Goal: Navigation & Orientation: Understand site structure

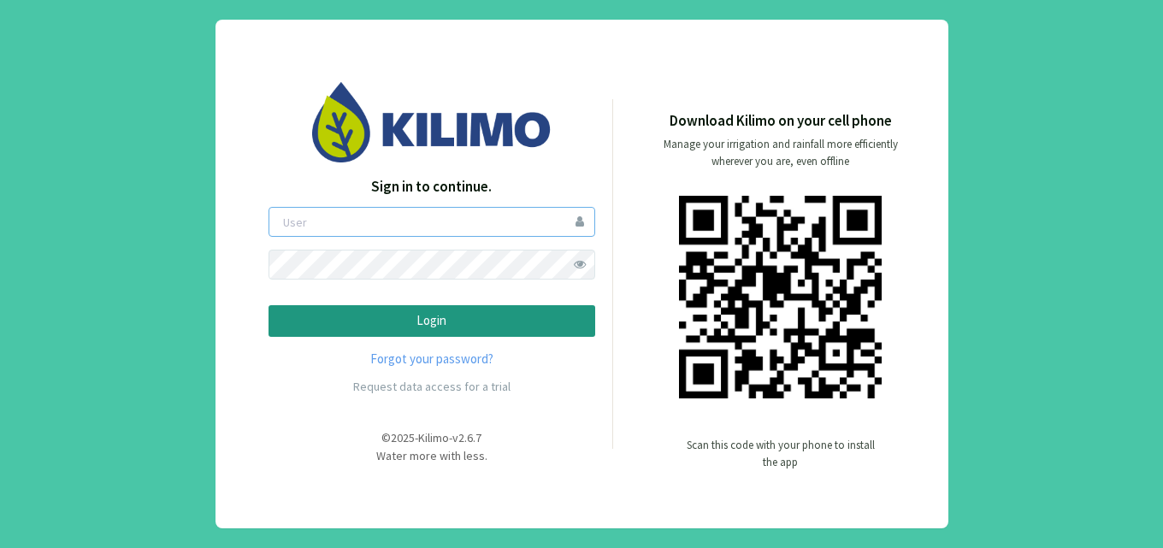
type input "[EMAIL_ADDRESS][DOMAIN_NAME]"
click at [403, 322] on p "Login" at bounding box center [432, 321] width 298 height 20
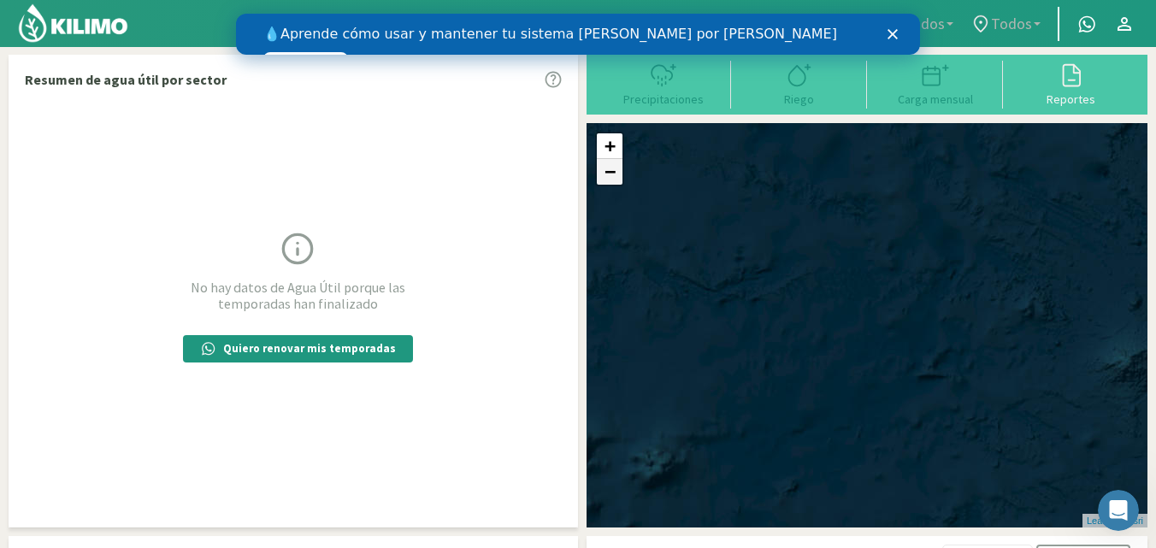
click at [609, 180] on link "−" at bounding box center [610, 172] width 26 height 26
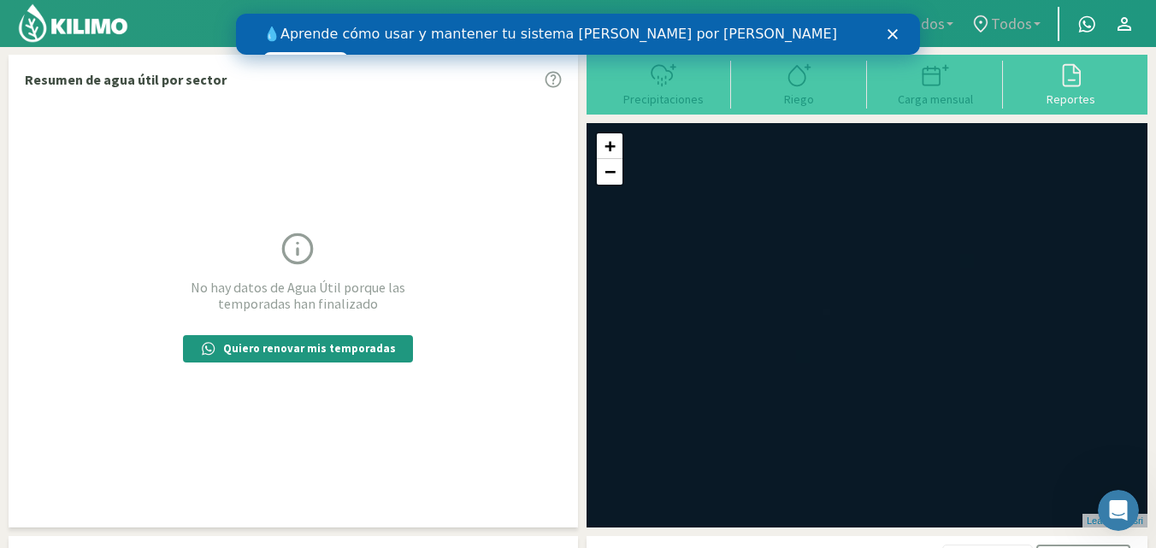
click at [888, 29] on icon "Cerrar" at bounding box center [893, 34] width 10 height 10
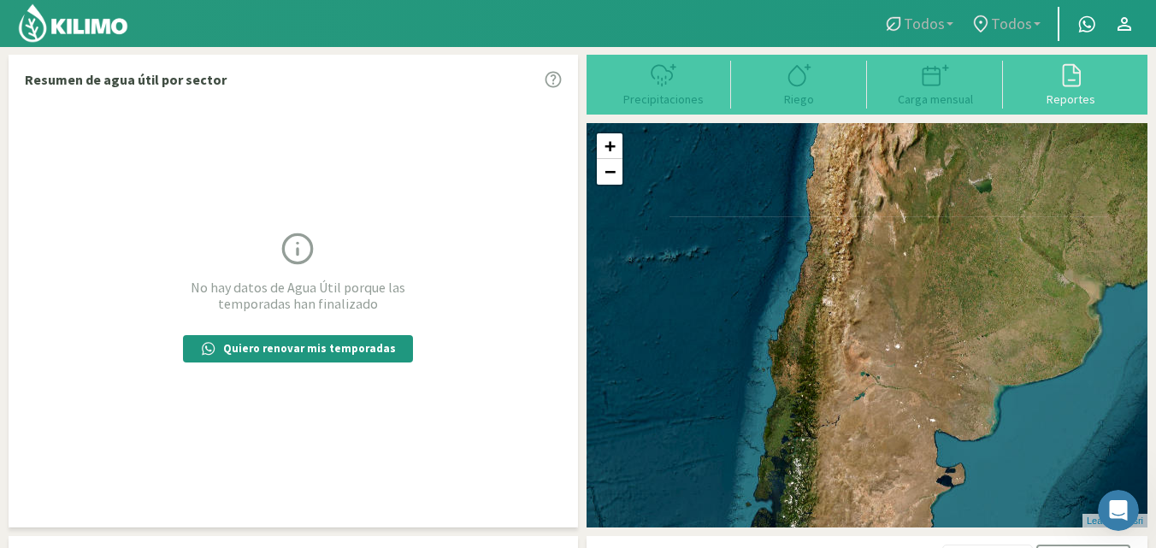
drag, startPoint x: 919, startPoint y: 398, endPoint x: 848, endPoint y: 212, distance: 199.5
click at [848, 212] on div "+ − Leaflet | © Esri" at bounding box center [867, 325] width 561 height 404
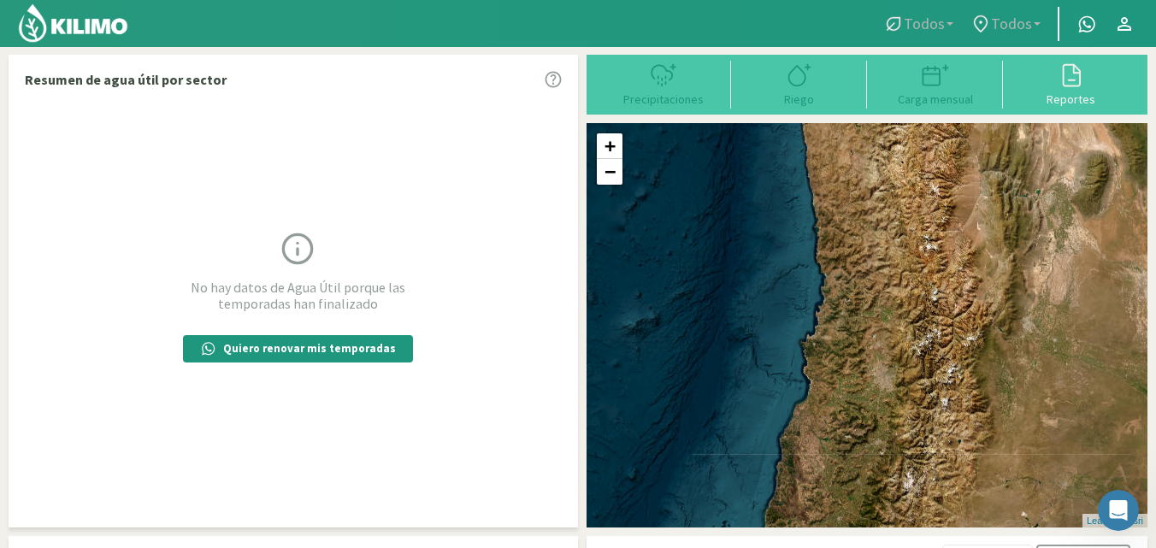
drag, startPoint x: 836, startPoint y: 298, endPoint x: 1031, endPoint y: 581, distance: 343.0
click at [1031, 547] on html "Todos Todos Todos Todos Principal Contactar ejecutivo Perfil Perfil Salir Resum…" at bounding box center [578, 274] width 1156 height 548
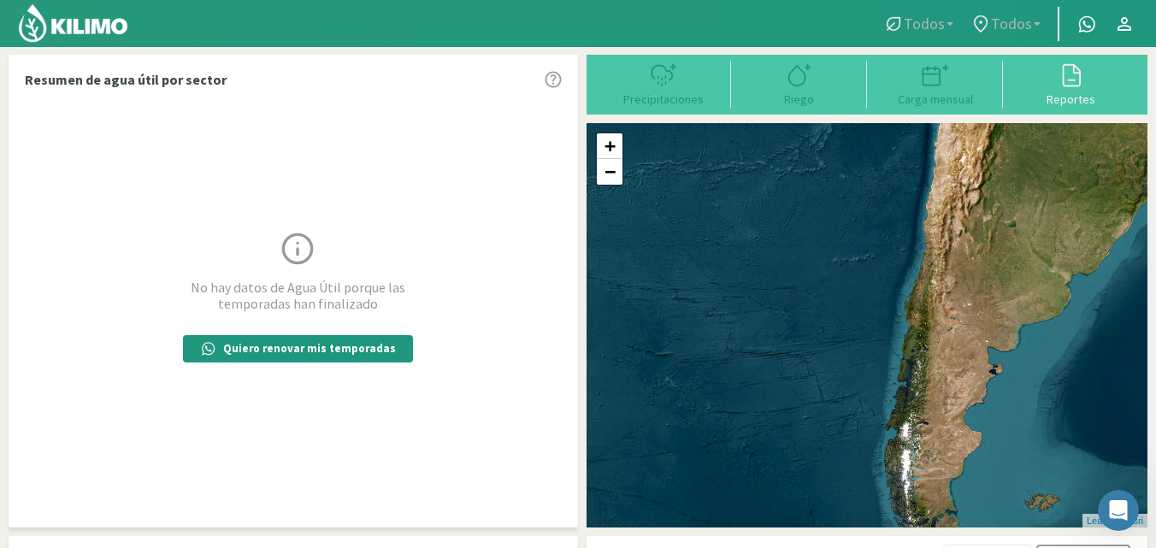
drag, startPoint x: 953, startPoint y: 323, endPoint x: 953, endPoint y: 304, distance: 19.7
click at [953, 304] on div "+ − Leaflet | © Esri" at bounding box center [867, 325] width 561 height 404
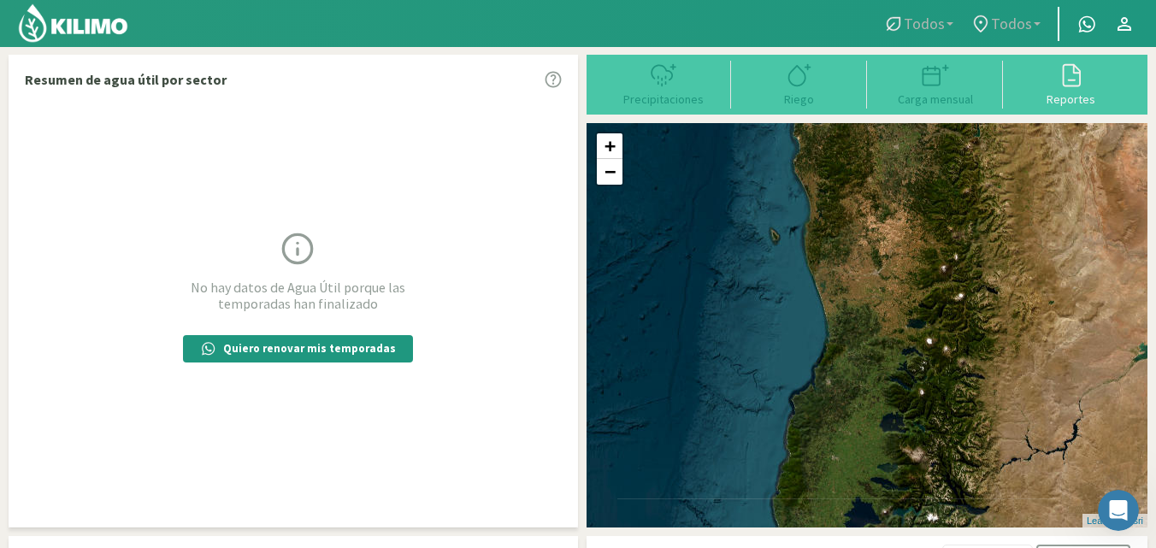
drag, startPoint x: 941, startPoint y: 279, endPoint x: 898, endPoint y: 369, distance: 99.4
click at [899, 369] on div "+ − Leaflet | © Esri" at bounding box center [867, 325] width 561 height 404
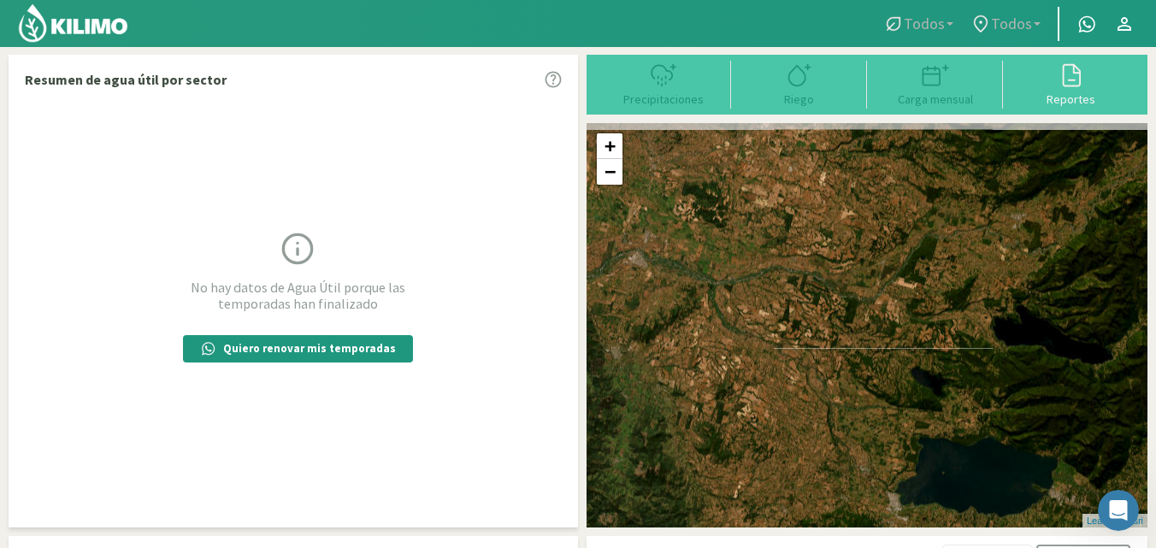
drag, startPoint x: 829, startPoint y: 245, endPoint x: 841, endPoint y: 498, distance: 253.4
click at [841, 498] on div "+ − Leaflet | © Esri" at bounding box center [867, 325] width 561 height 404
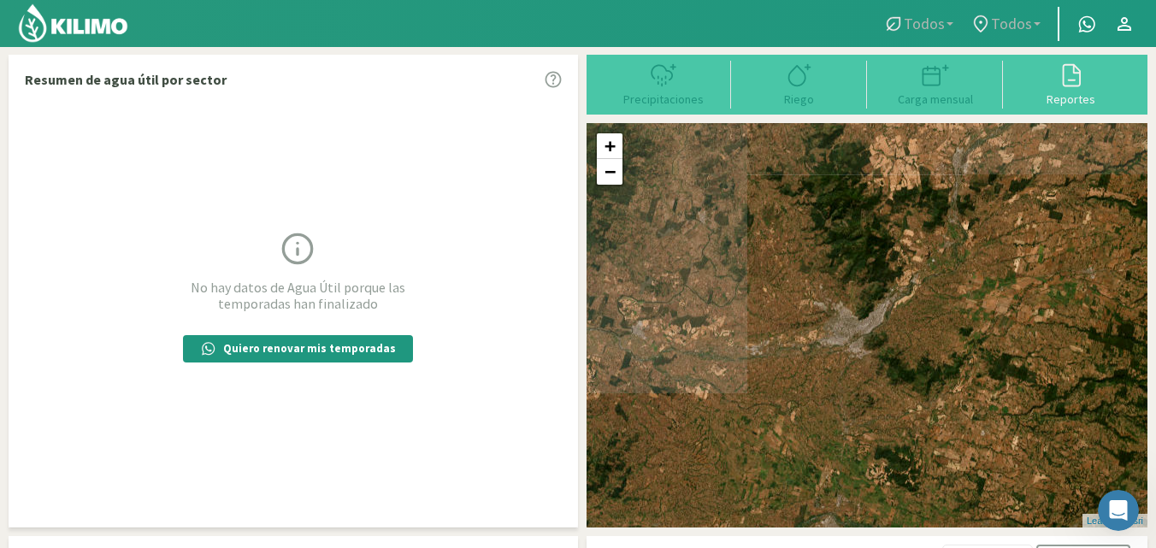
drag, startPoint x: 882, startPoint y: 462, endPoint x: 924, endPoint y: 444, distance: 45.6
click at [947, 517] on div "+ − Leaflet | © Esri" at bounding box center [867, 325] width 561 height 404
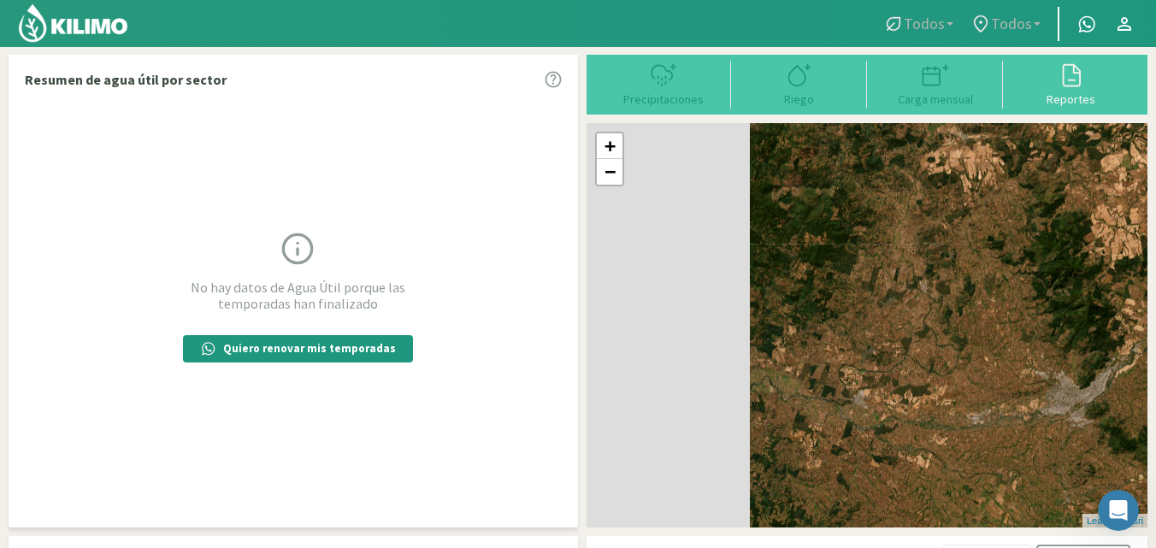
drag, startPoint x: 1060, startPoint y: 433, endPoint x: 1124, endPoint y: 452, distance: 67.1
click at [1124, 452] on div "+ − Leaflet | © Esri" at bounding box center [867, 325] width 561 height 404
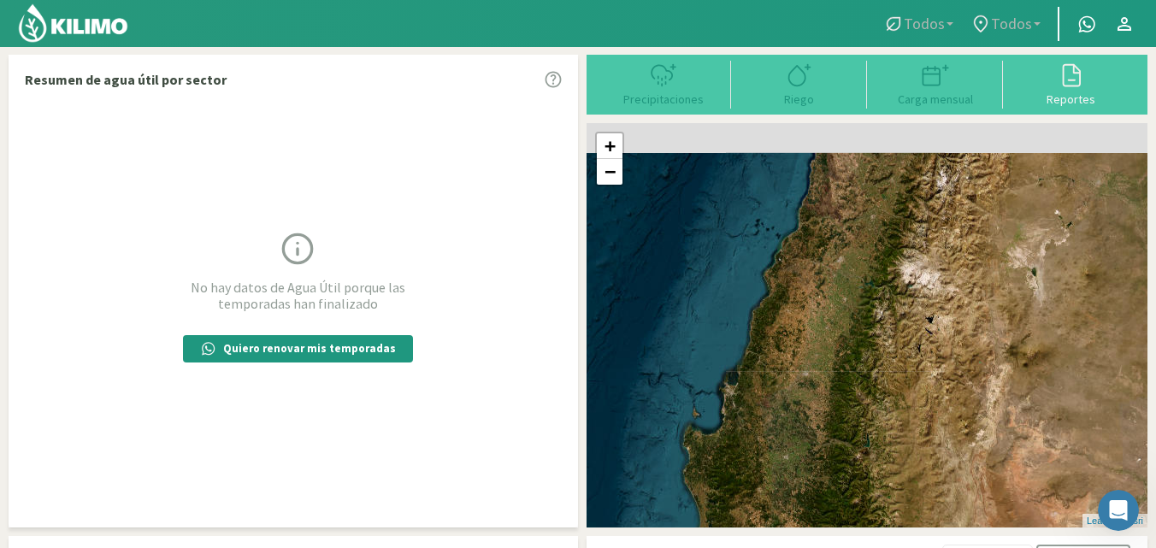
drag, startPoint x: 915, startPoint y: 327, endPoint x: 755, endPoint y: 566, distance: 287.9
click at [755, 547] on html "Todos Todos Todos Todos Principal Contactar ejecutivo Perfil Perfil Salir Resum…" at bounding box center [578, 274] width 1156 height 548
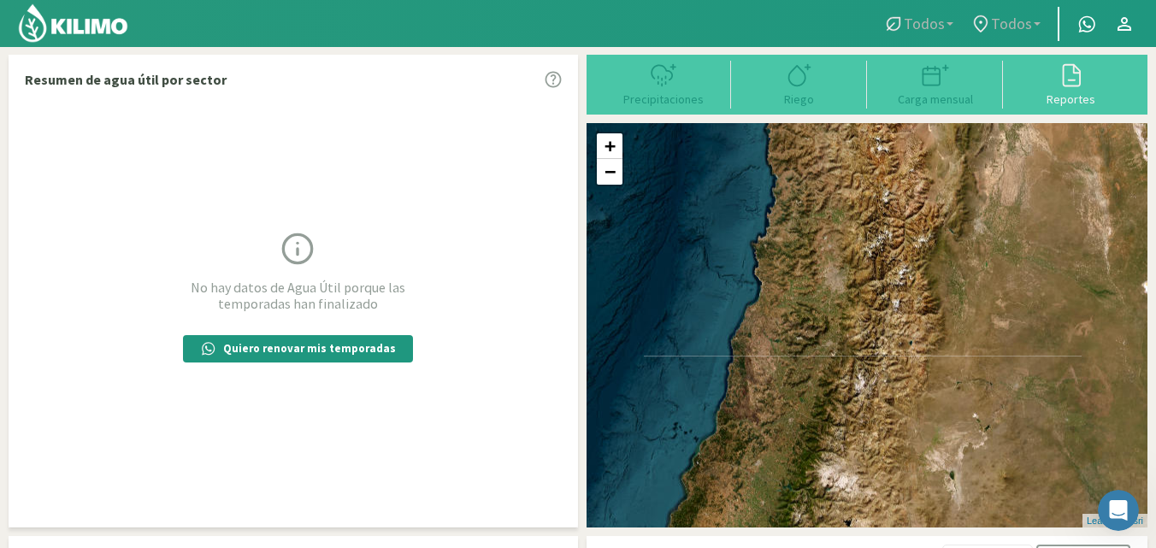
drag, startPoint x: 873, startPoint y: 352, endPoint x: 794, endPoint y: 546, distance: 208.7
click at [794, 546] on div "Resumen de agua útil por sector No hay datos de Agua Útil porque las temporadas…" at bounding box center [578, 360] width 1139 height 611
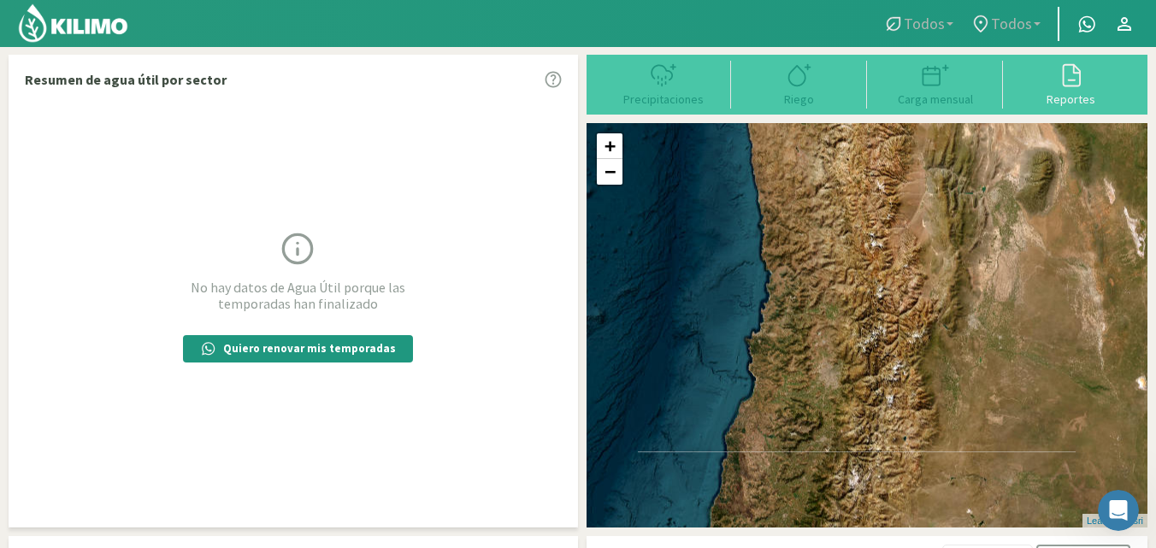
drag, startPoint x: 822, startPoint y: 328, endPoint x: 816, endPoint y: 415, distance: 86.6
click at [816, 415] on div "+ − Leaflet | © Esri" at bounding box center [867, 325] width 561 height 404
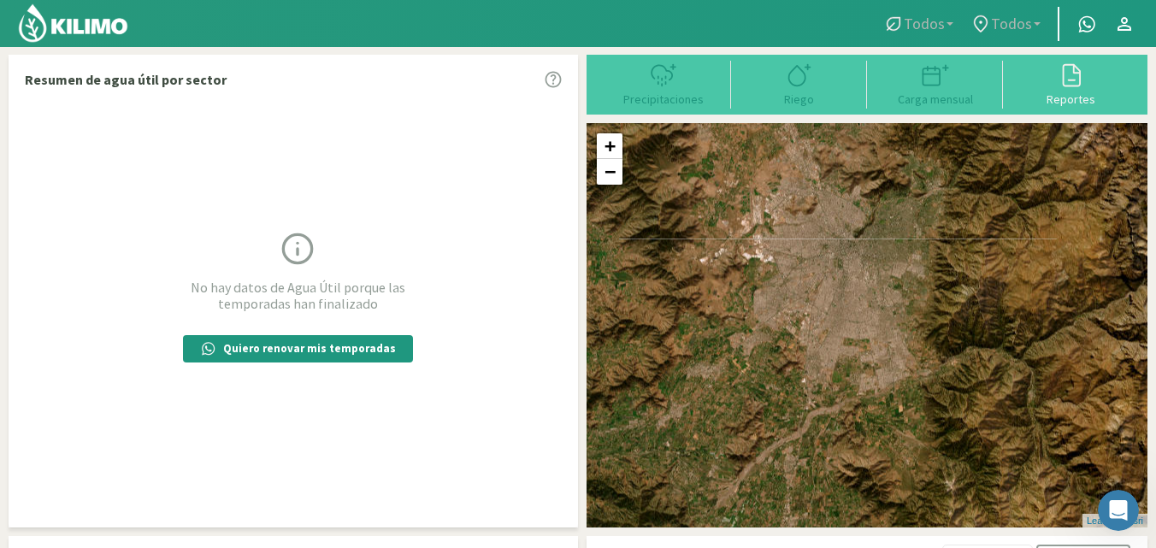
drag, startPoint x: 770, startPoint y: 369, endPoint x: 705, endPoint y: 439, distance: 95.0
click at [708, 436] on div "+ − Leaflet | © Esri" at bounding box center [867, 325] width 561 height 404
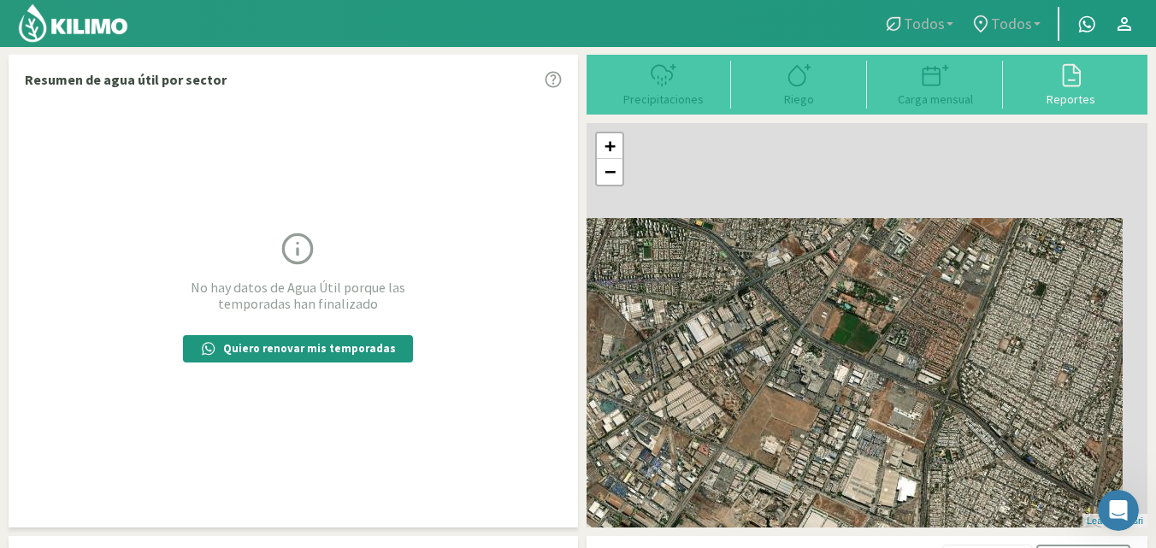
drag, startPoint x: 850, startPoint y: 212, endPoint x: 730, endPoint y: 528, distance: 338.3
click at [724, 547] on html "Todos Todos Todos Todos Principal Contactar ejecutivo Perfil Perfil Salir Resum…" at bounding box center [578, 274] width 1156 height 548
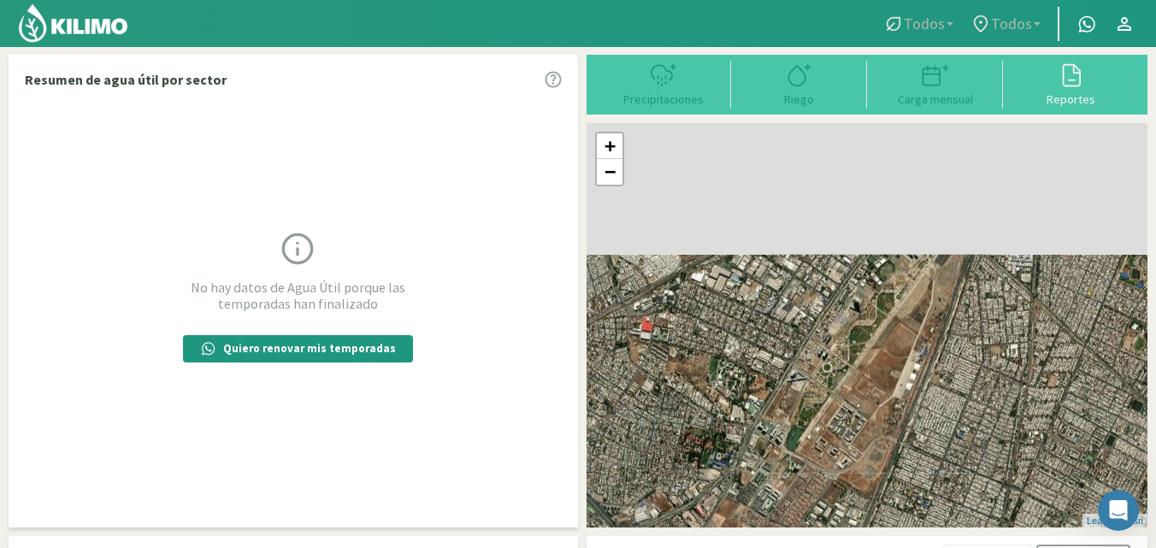
drag, startPoint x: 814, startPoint y: 362, endPoint x: 695, endPoint y: 581, distance: 249.9
click at [695, 547] on html "Todos Todos Todos Todos Principal Contactar ejecutivo Perfil Perfil Salir Resum…" at bounding box center [578, 274] width 1156 height 548
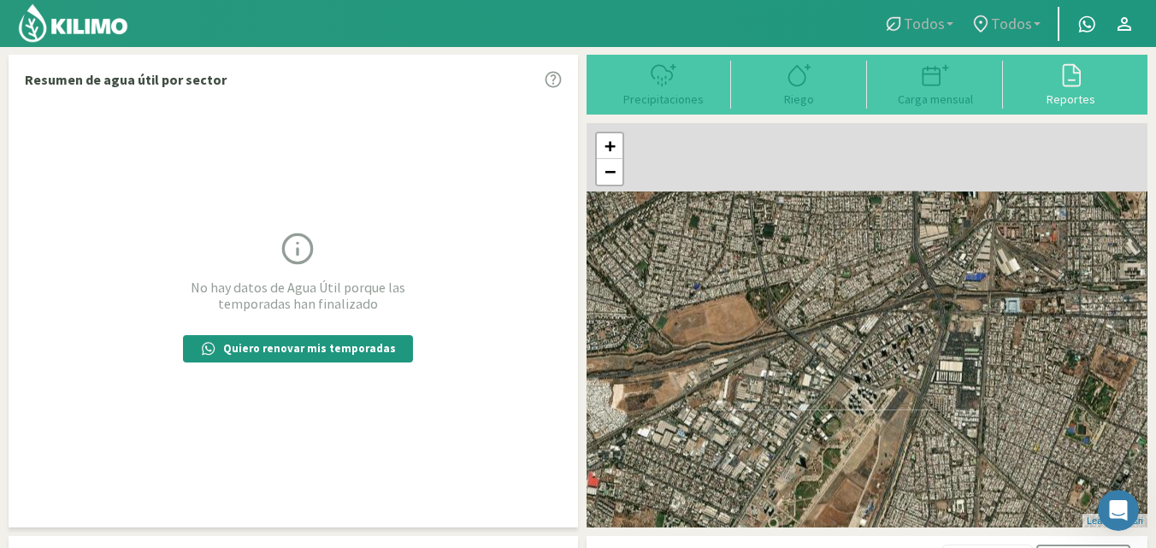
drag, startPoint x: 785, startPoint y: 508, endPoint x: 774, endPoint y: 546, distance: 39.2
click at [769, 547] on html "Todos Todos Todos Todos Principal Contactar ejecutivo Perfil Perfil Salir Resum…" at bounding box center [578, 274] width 1156 height 548
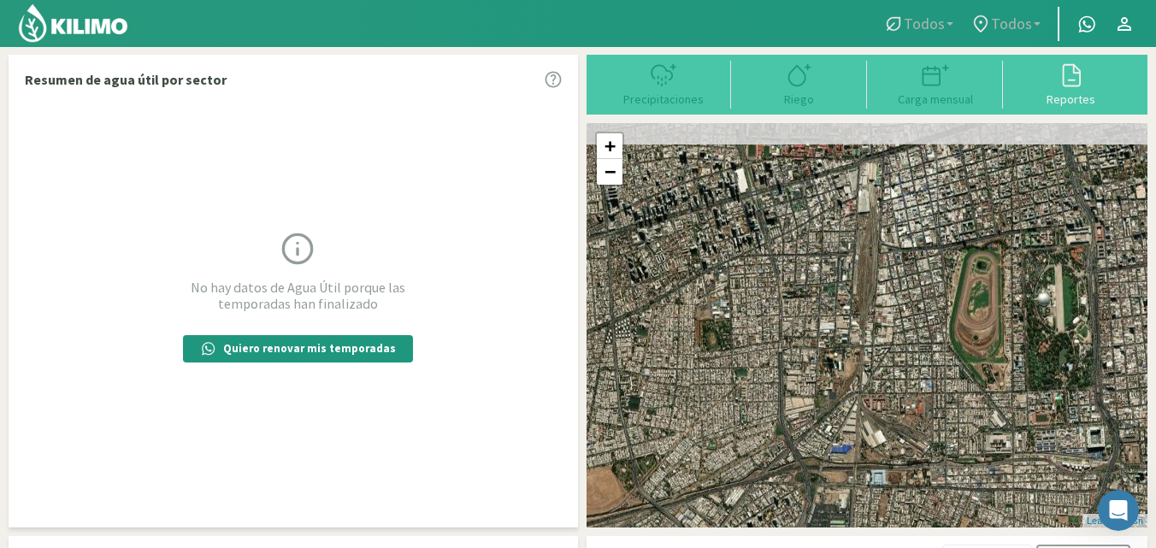
drag, startPoint x: 840, startPoint y: 447, endPoint x: 833, endPoint y: 368, distance: 79.8
click at [762, 510] on div "+ − Leaflet | © Esri" at bounding box center [867, 325] width 561 height 404
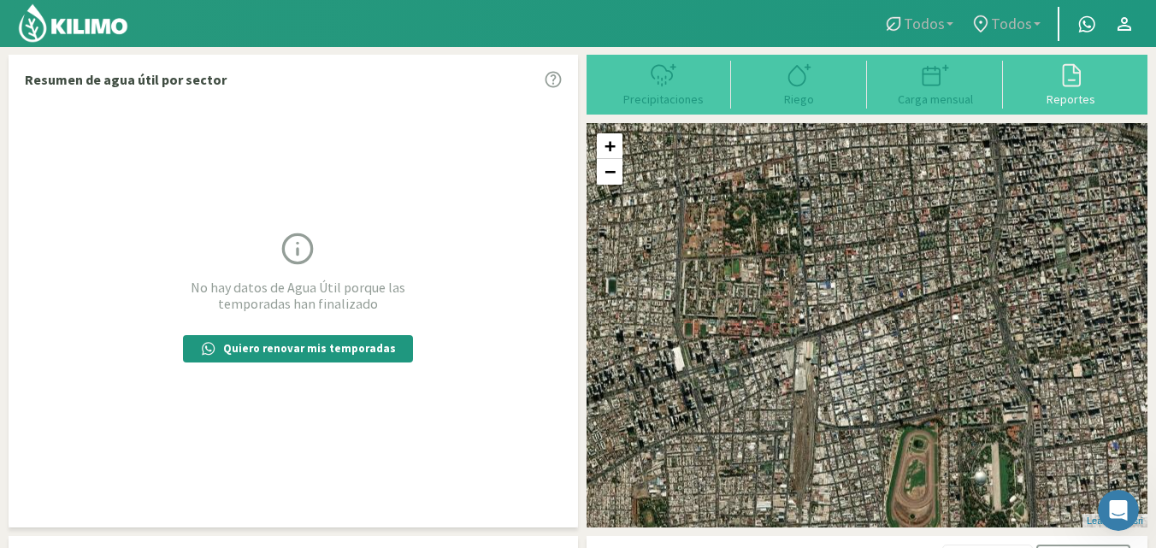
drag, startPoint x: 822, startPoint y: 386, endPoint x: 813, endPoint y: 538, distance: 152.5
click at [800, 547] on html "Todos Todos Todos Todos Principal Contactar ejecutivo Perfil Perfil Salir Resum…" at bounding box center [578, 274] width 1156 height 548
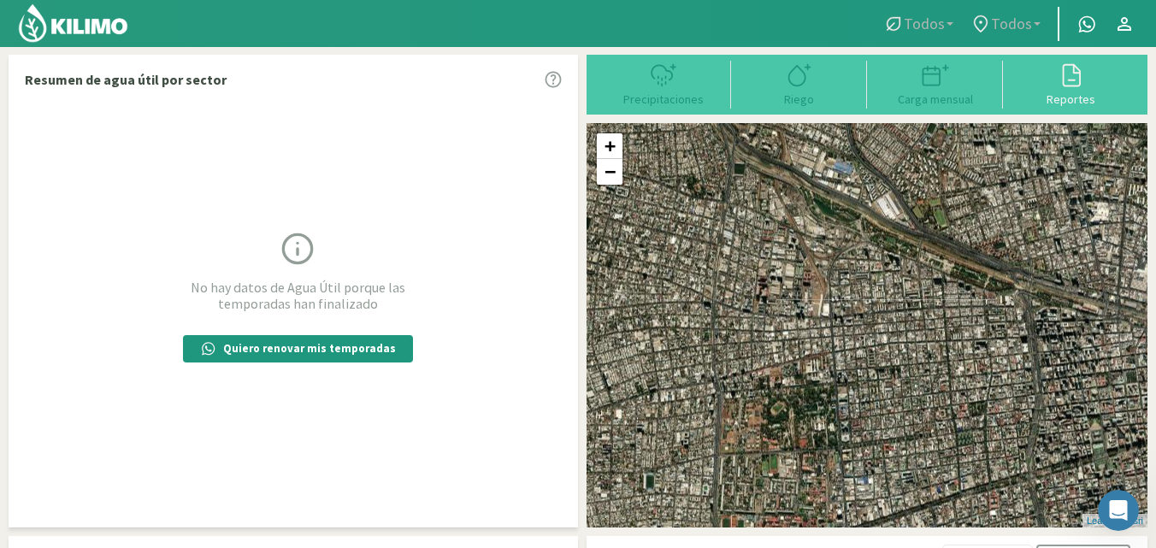
drag, startPoint x: 846, startPoint y: 373, endPoint x: 865, endPoint y: 519, distance: 147.5
click at [865, 519] on div "+ − Leaflet | © Esri" at bounding box center [867, 325] width 561 height 404
drag, startPoint x: 820, startPoint y: 337, endPoint x: 823, endPoint y: 348, distance: 11.4
click at [823, 351] on div "+ − Leaflet | © Esri" at bounding box center [867, 325] width 561 height 404
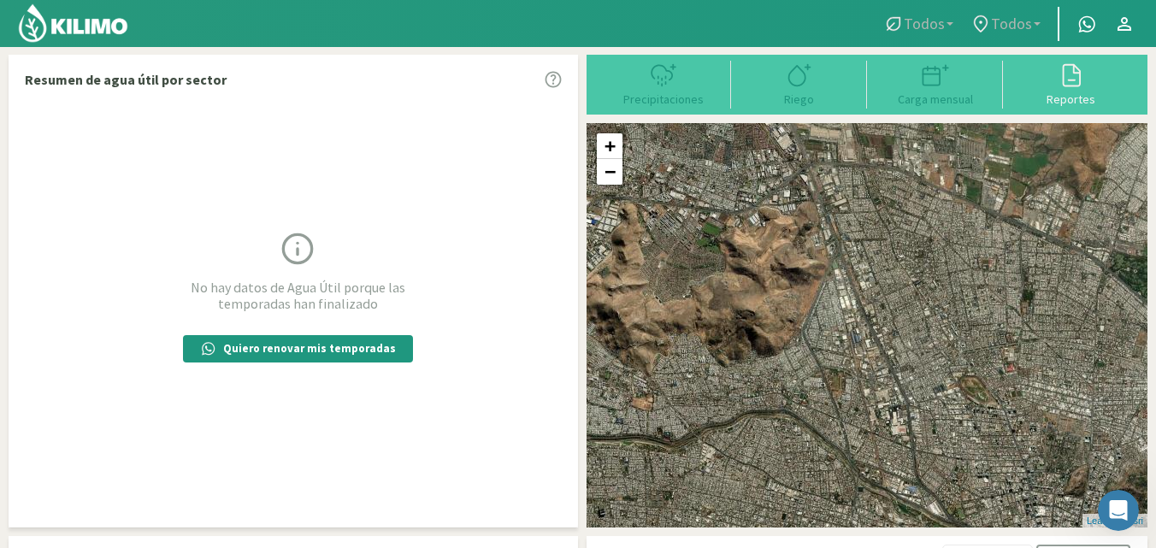
drag, startPoint x: 838, startPoint y: 347, endPoint x: 930, endPoint y: 581, distance: 251.9
click at [930, 547] on html "Todos Todos Todos Todos Principal Contactar ejecutivo Perfil Perfil Salir Resum…" at bounding box center [578, 274] width 1156 height 548
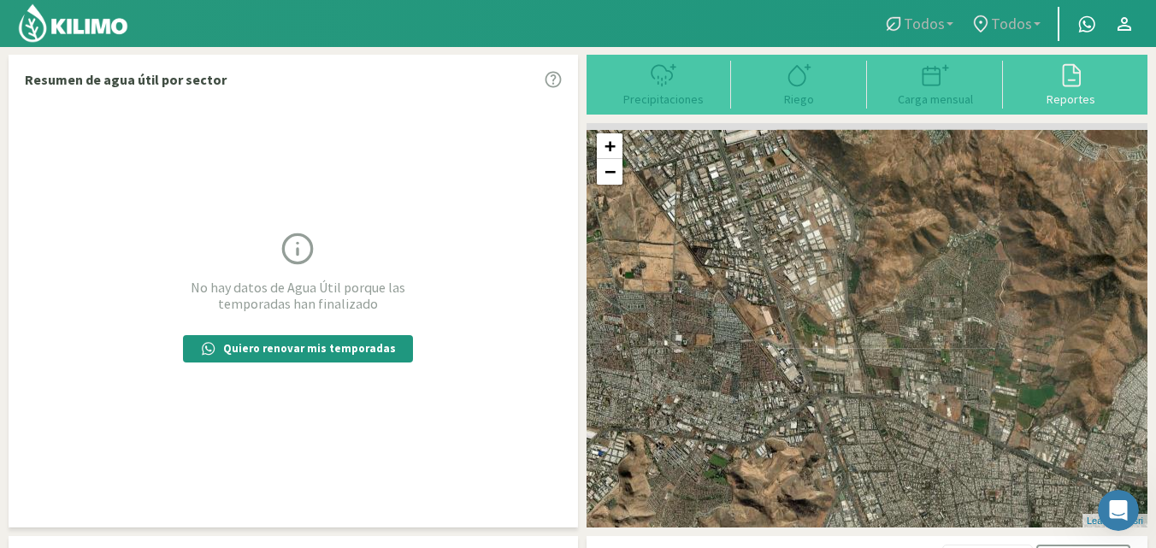
drag, startPoint x: 850, startPoint y: 461, endPoint x: 850, endPoint y: 499, distance: 37.6
click at [850, 499] on div "+ − Leaflet | © Esri" at bounding box center [867, 325] width 561 height 404
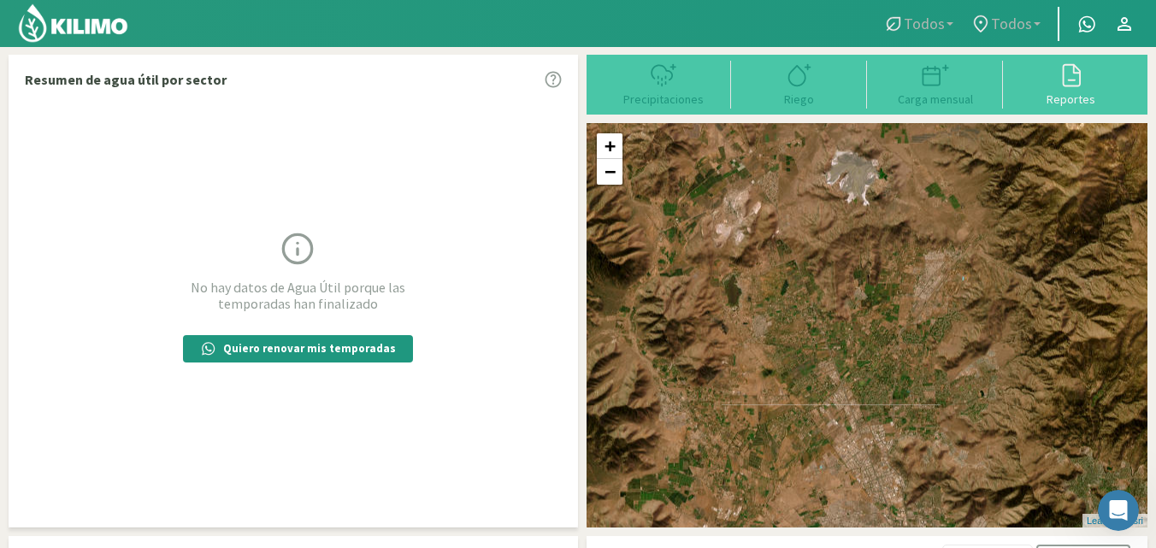
drag, startPoint x: 903, startPoint y: 378, endPoint x: 951, endPoint y: 528, distance: 157.1
click at [951, 528] on div "+ − Leaflet | © Esri" at bounding box center [867, 325] width 561 height 404
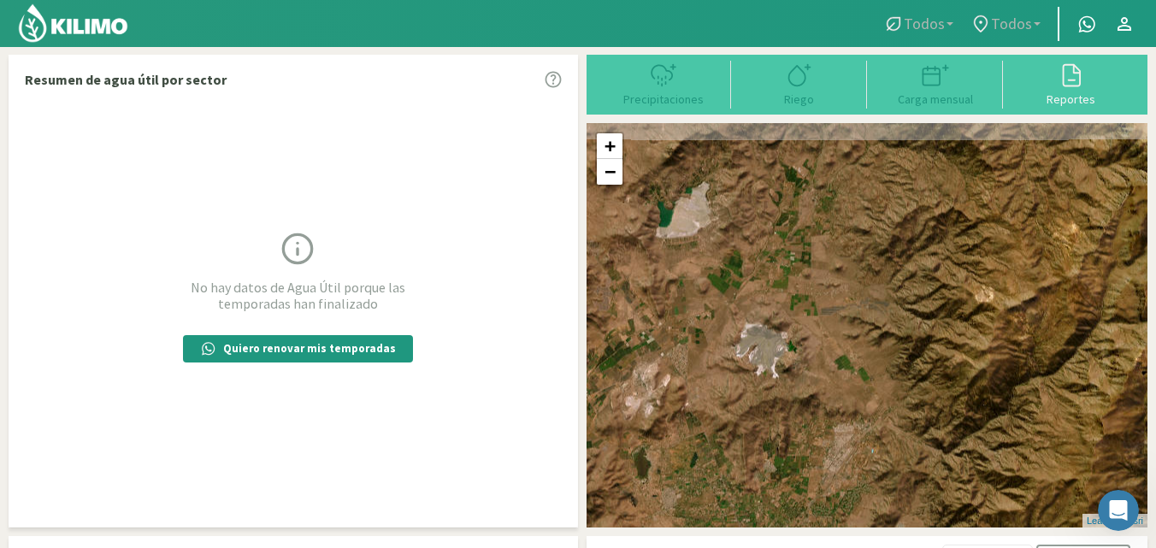
drag, startPoint x: 865, startPoint y: 356, endPoint x: 773, endPoint y: 528, distance: 195.5
click at [773, 528] on div "Resumen de agua útil por sector No hay datos de Agua Útil porque las temporadas…" at bounding box center [578, 360] width 1139 height 611
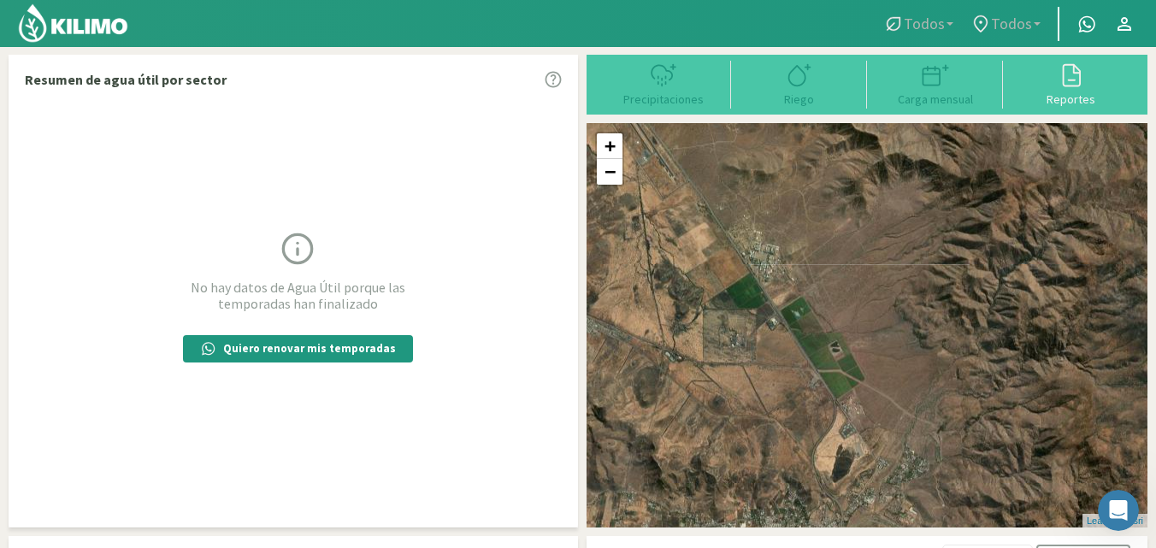
drag, startPoint x: 854, startPoint y: 368, endPoint x: 507, endPoint y: 522, distance: 380.1
click at [507, 522] on div "Resumen de agua útil por sector No hay datos de Agua Útil porque las temporadas…" at bounding box center [578, 360] width 1139 height 611
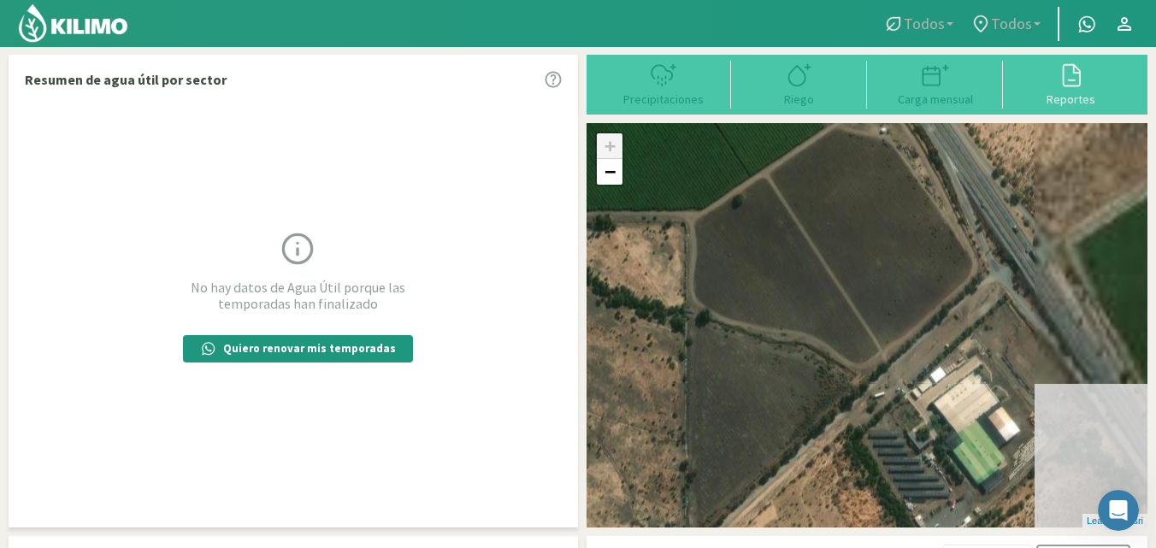
drag, startPoint x: 859, startPoint y: 345, endPoint x: 424, endPoint y: 146, distance: 478.7
click at [370, 127] on div "Resumen de agua útil por sector No hay datos de Agua Útil porque las temporadas…" at bounding box center [578, 360] width 1139 height 611
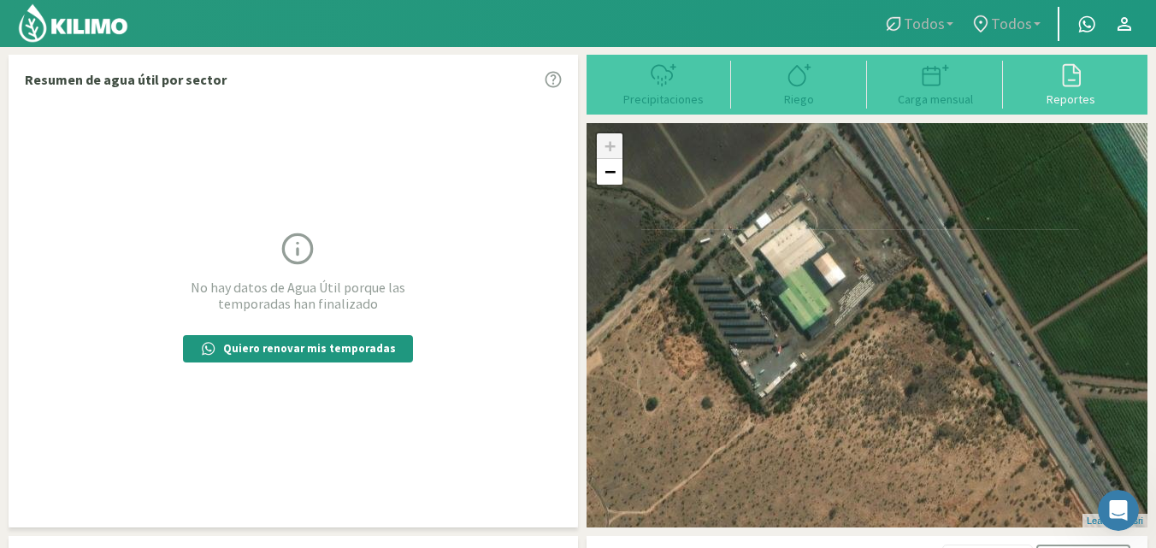
drag, startPoint x: 926, startPoint y: 367, endPoint x: 804, endPoint y: 233, distance: 181.0
click at [804, 233] on div "+ − Leaflet | © Esri" at bounding box center [867, 325] width 561 height 404
click at [951, 292] on div "+ − Leaflet | © Esri" at bounding box center [867, 325] width 561 height 404
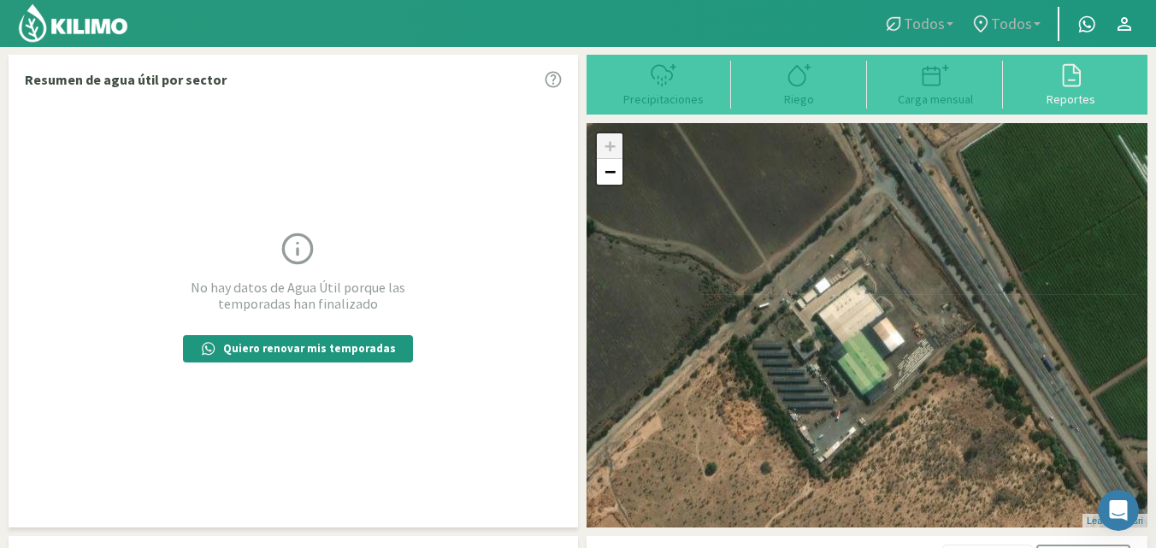
drag, startPoint x: 942, startPoint y: 393, endPoint x: 975, endPoint y: 432, distance: 50.9
click at [975, 432] on div "+ − Leaflet | © Esri" at bounding box center [867, 325] width 561 height 404
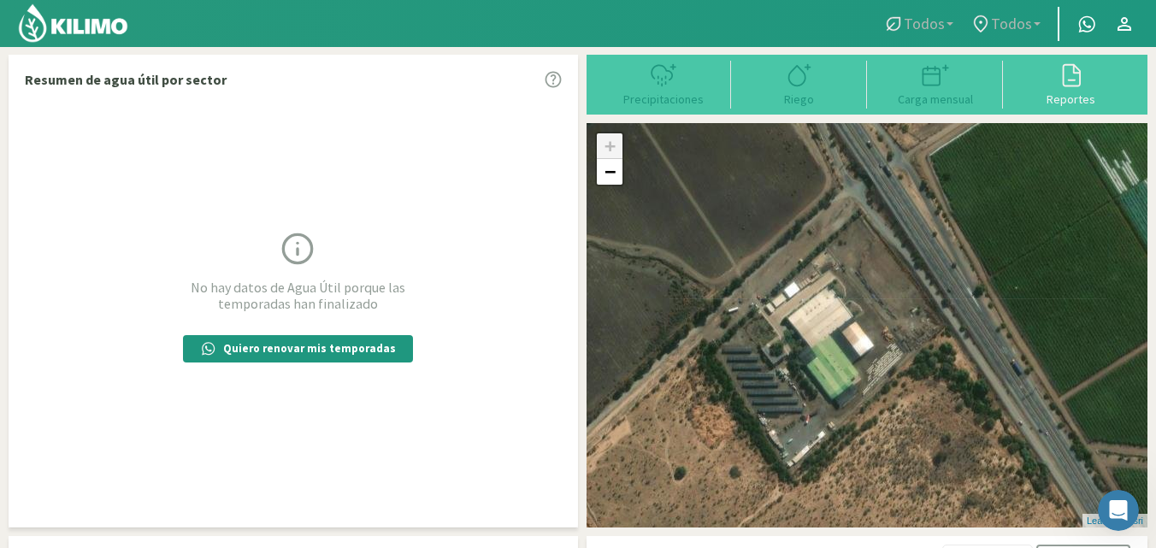
drag, startPoint x: 1038, startPoint y: 431, endPoint x: 1006, endPoint y: 432, distance: 31.7
click at [1006, 432] on div "+ − Leaflet | © Esri" at bounding box center [867, 325] width 561 height 404
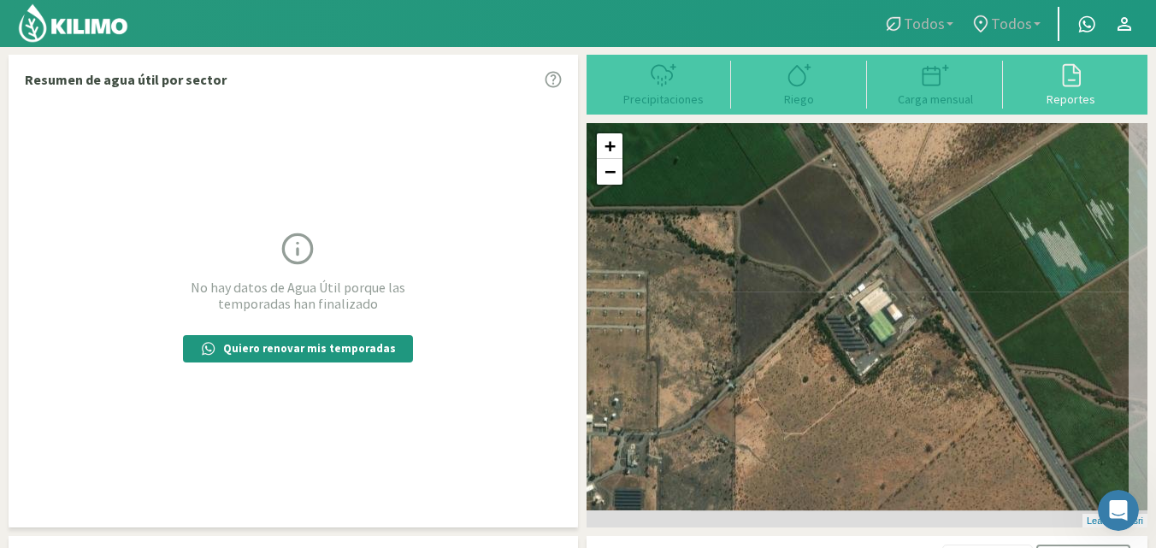
drag, startPoint x: 989, startPoint y: 428, endPoint x: 949, endPoint y: 355, distance: 83.8
click at [949, 355] on div "+ − Leaflet | © Esri" at bounding box center [867, 325] width 561 height 404
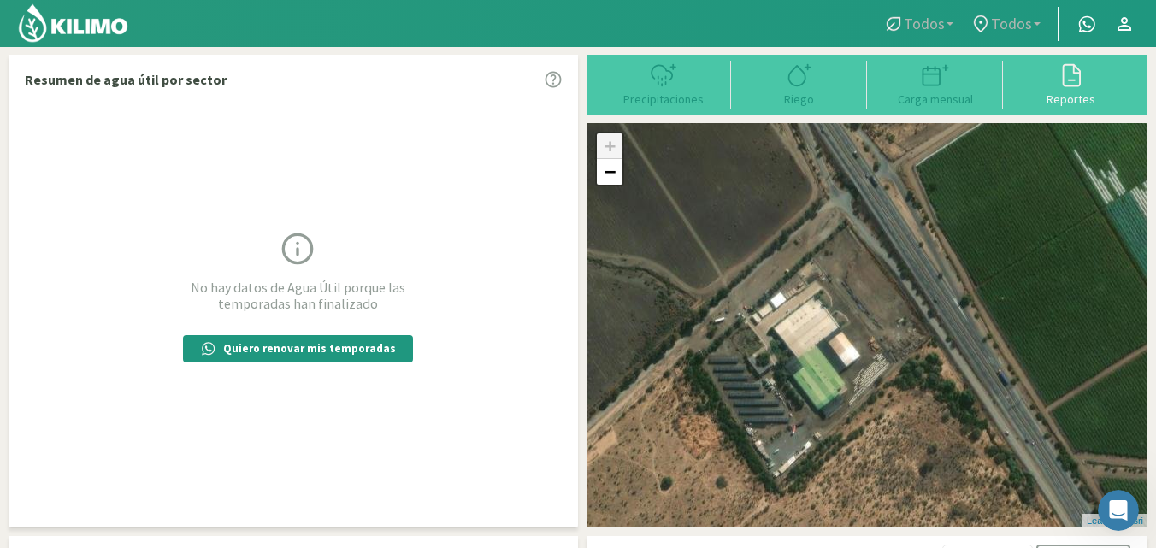
drag, startPoint x: 936, startPoint y: 297, endPoint x: 938, endPoint y: 384, distance: 87.2
click at [938, 384] on div "+ − Leaflet | © Esri" at bounding box center [867, 325] width 561 height 404
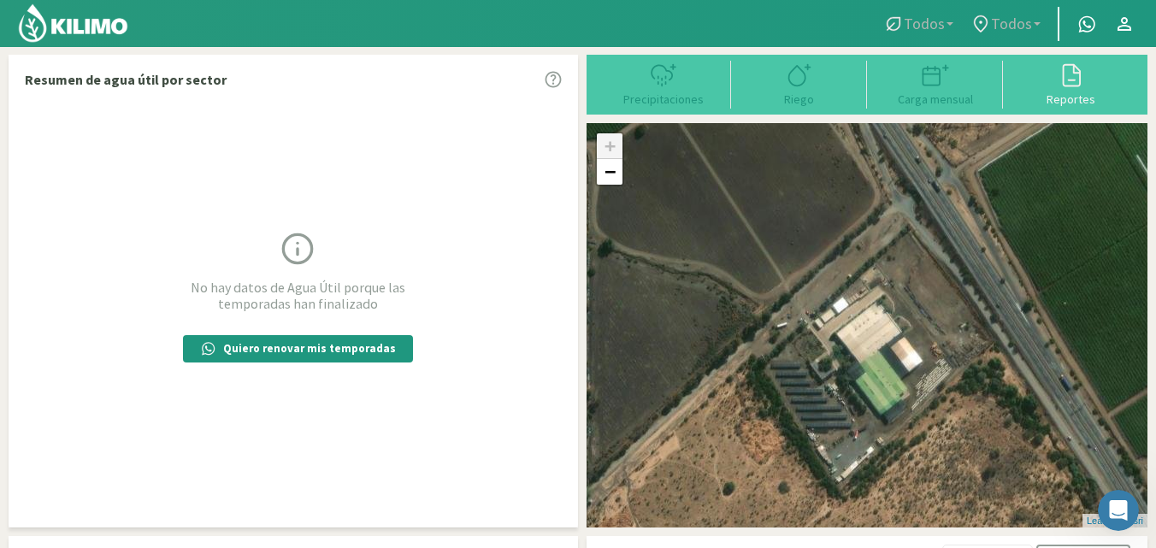
drag, startPoint x: 1004, startPoint y: 350, endPoint x: 1068, endPoint y: 354, distance: 64.3
click at [1068, 354] on div "+ − Leaflet | © Esri" at bounding box center [867, 325] width 561 height 404
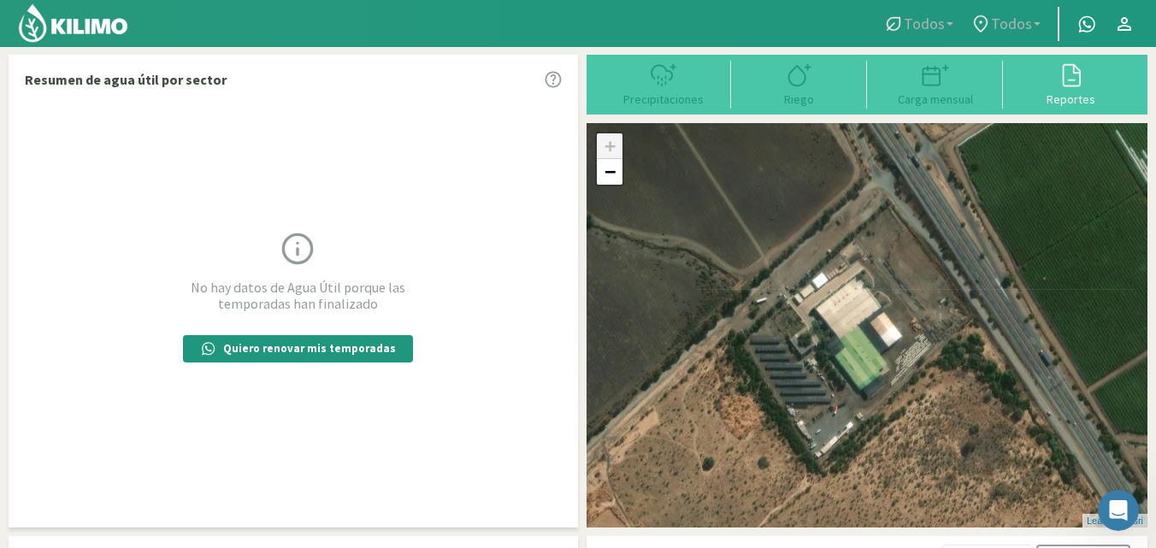
drag, startPoint x: 1052, startPoint y: 357, endPoint x: 1030, endPoint y: 328, distance: 36.1
click at [1030, 328] on div "+ − Leaflet | © Esri" at bounding box center [867, 325] width 561 height 404
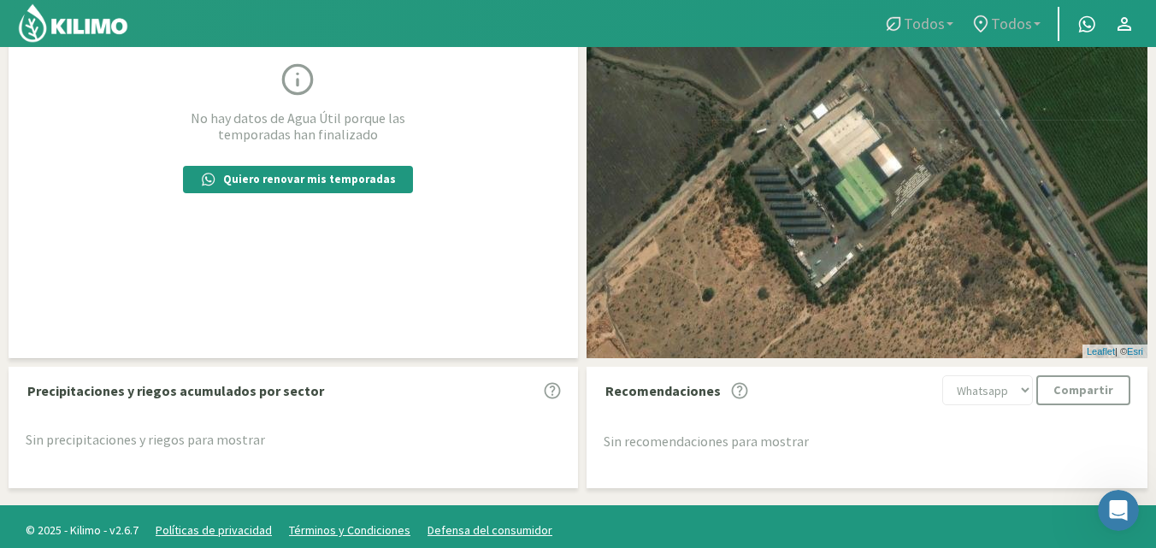
scroll to position [171, 0]
